Goal: Task Accomplishment & Management: Manage account settings

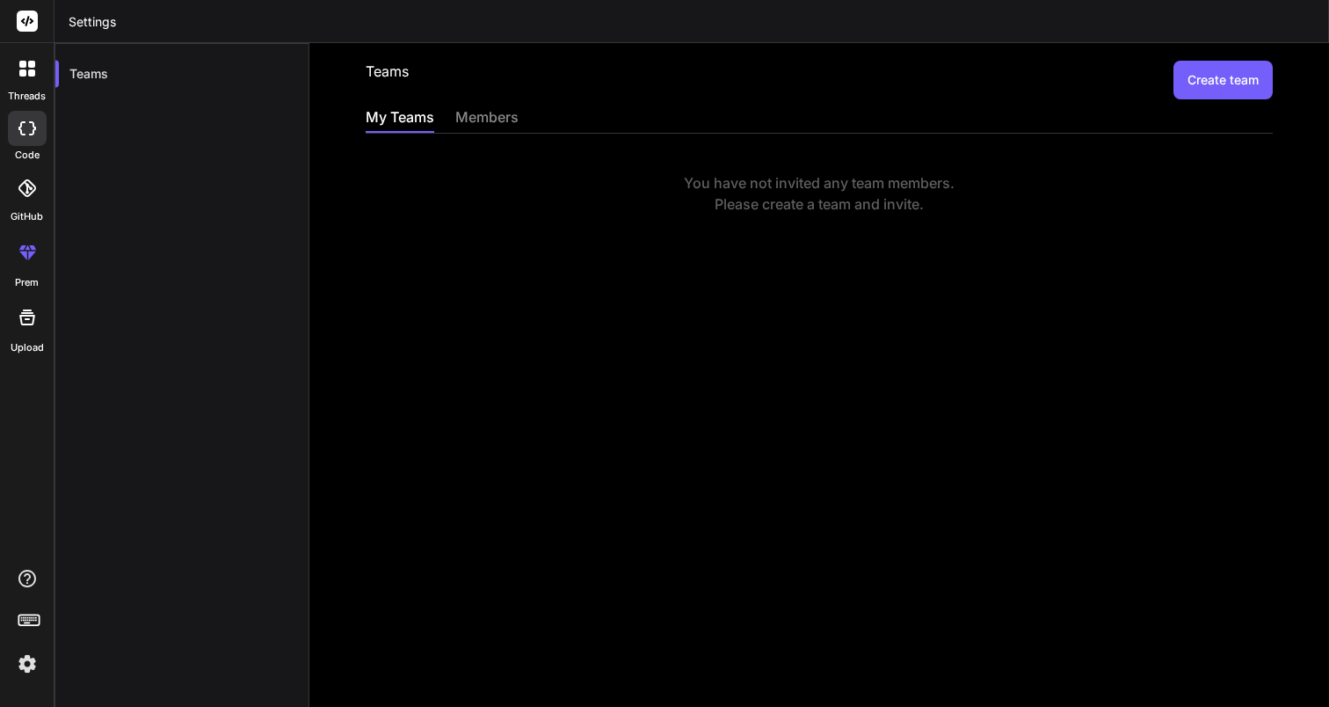
click at [30, 670] on img at bounding box center [27, 664] width 30 height 30
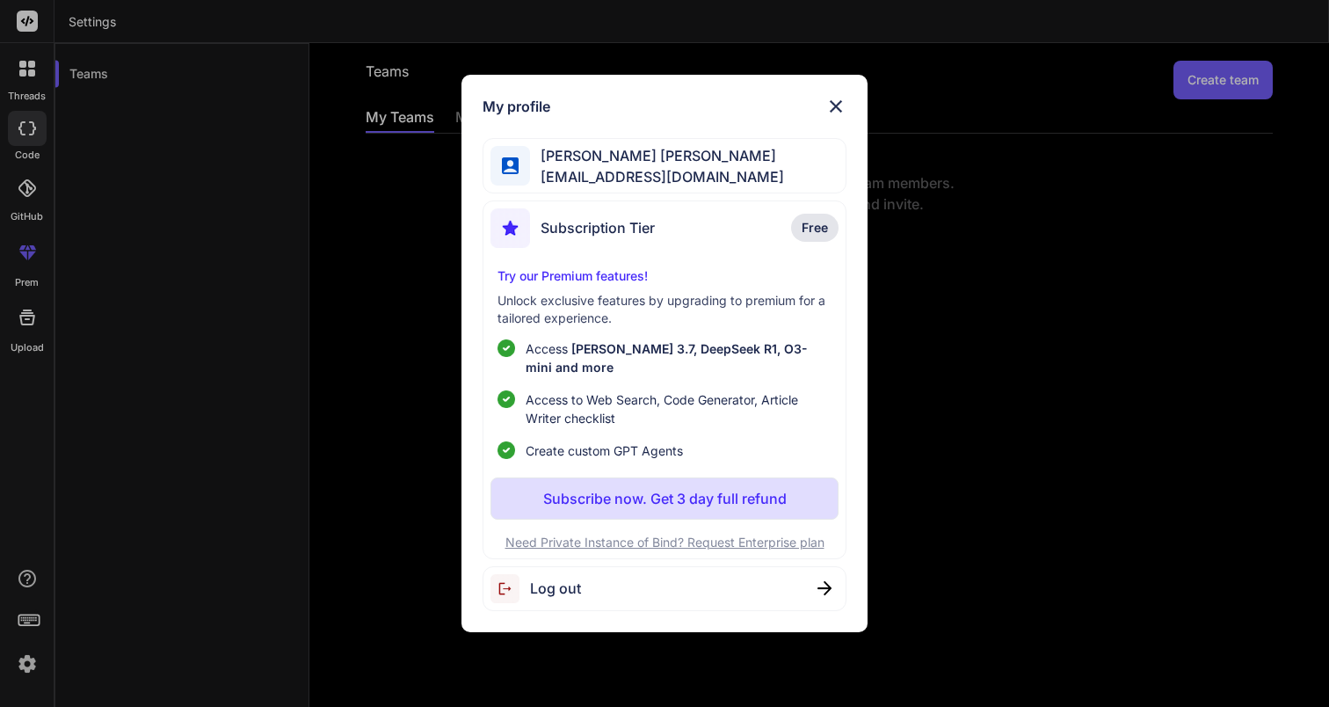
click at [840, 117] on img at bounding box center [835, 106] width 21 height 21
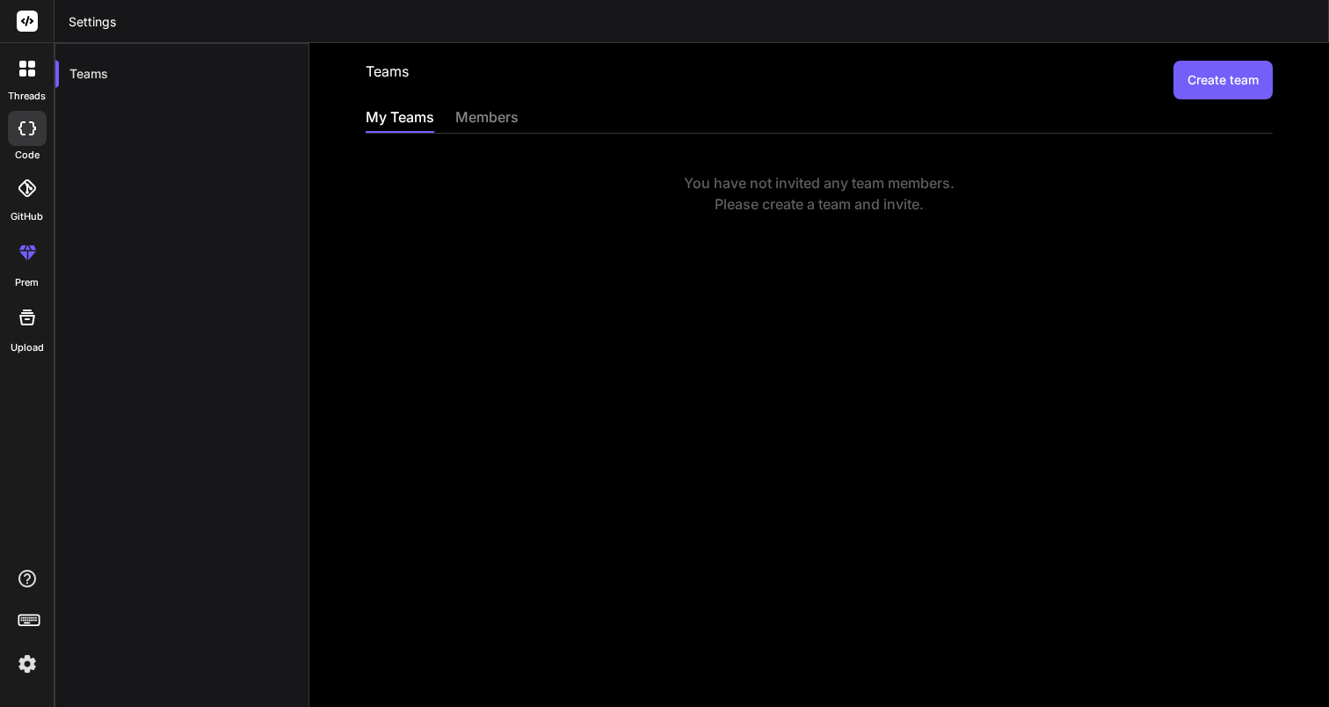
click at [476, 121] on div "members" at bounding box center [486, 118] width 63 height 25
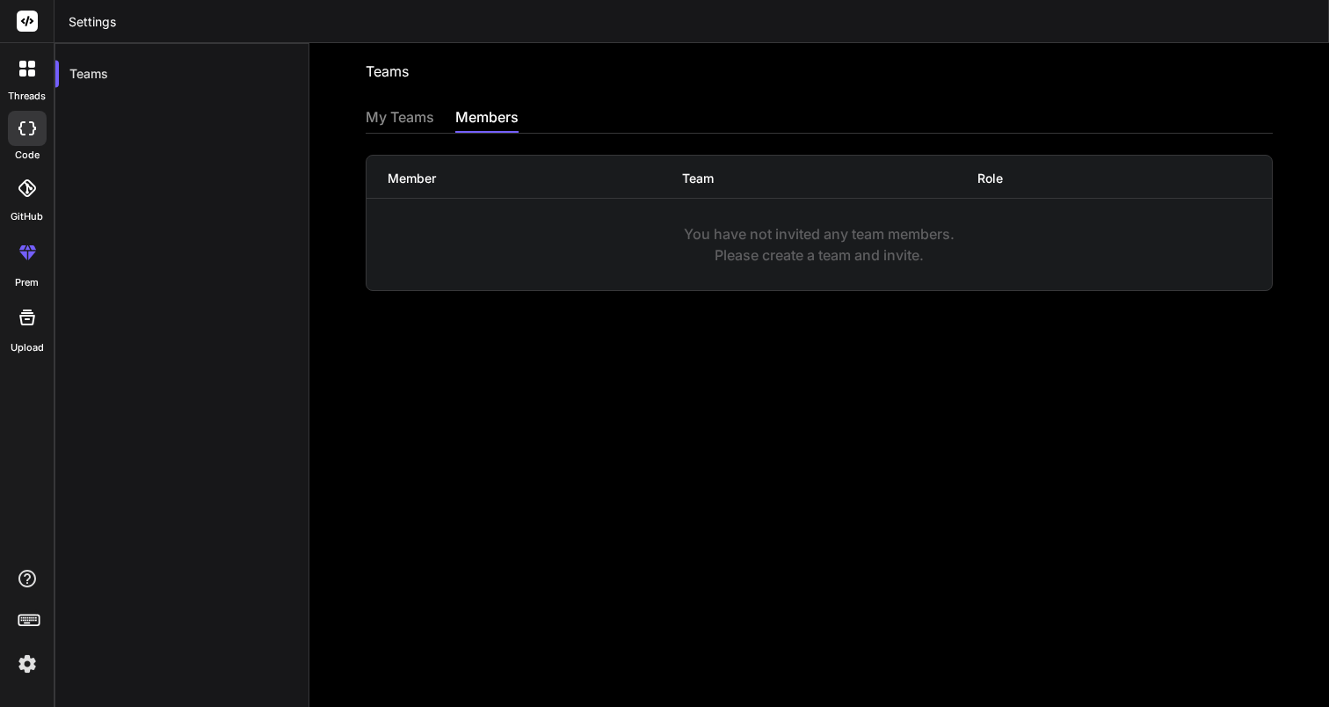
click at [417, 116] on div "My Teams" at bounding box center [400, 118] width 69 height 25
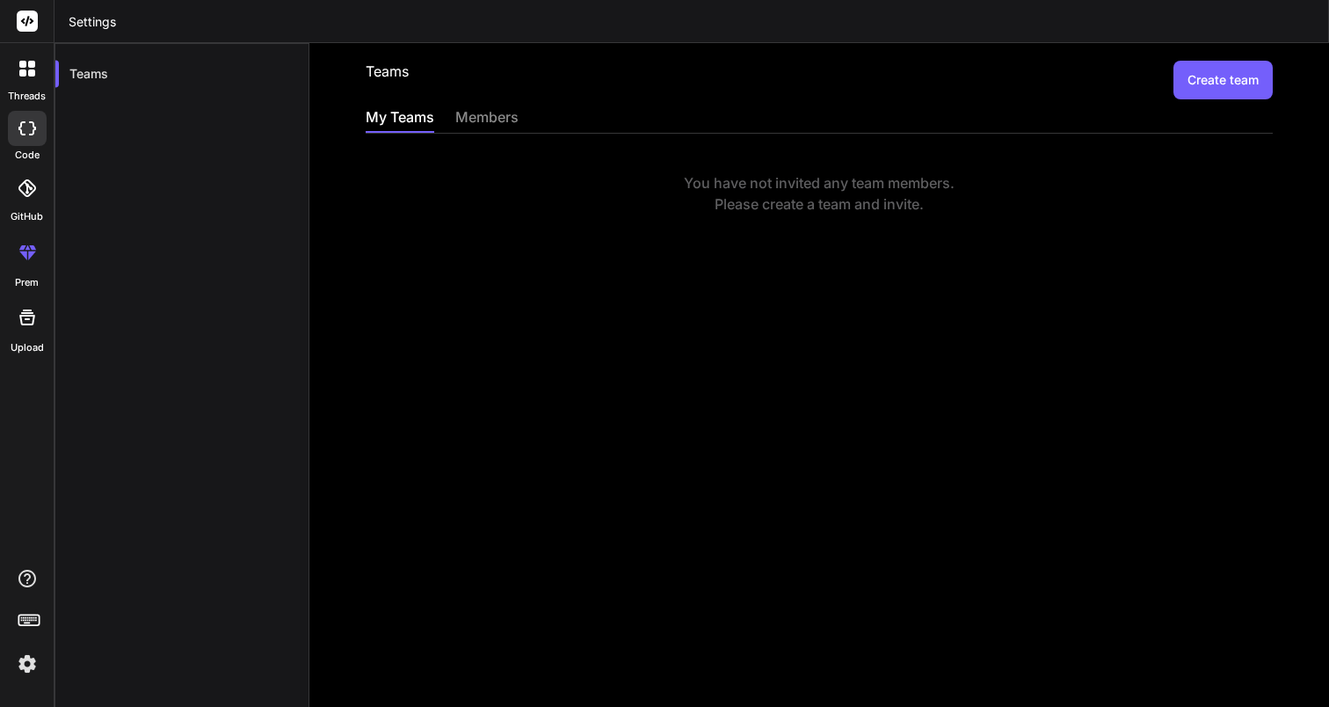
click at [792, 205] on div "You have not invited any team members. Please create a team and invite." at bounding box center [819, 193] width 907 height 42
click at [17, 578] on icon at bounding box center [27, 578] width 21 height 21
